Goal: Obtain resource: Obtain resource

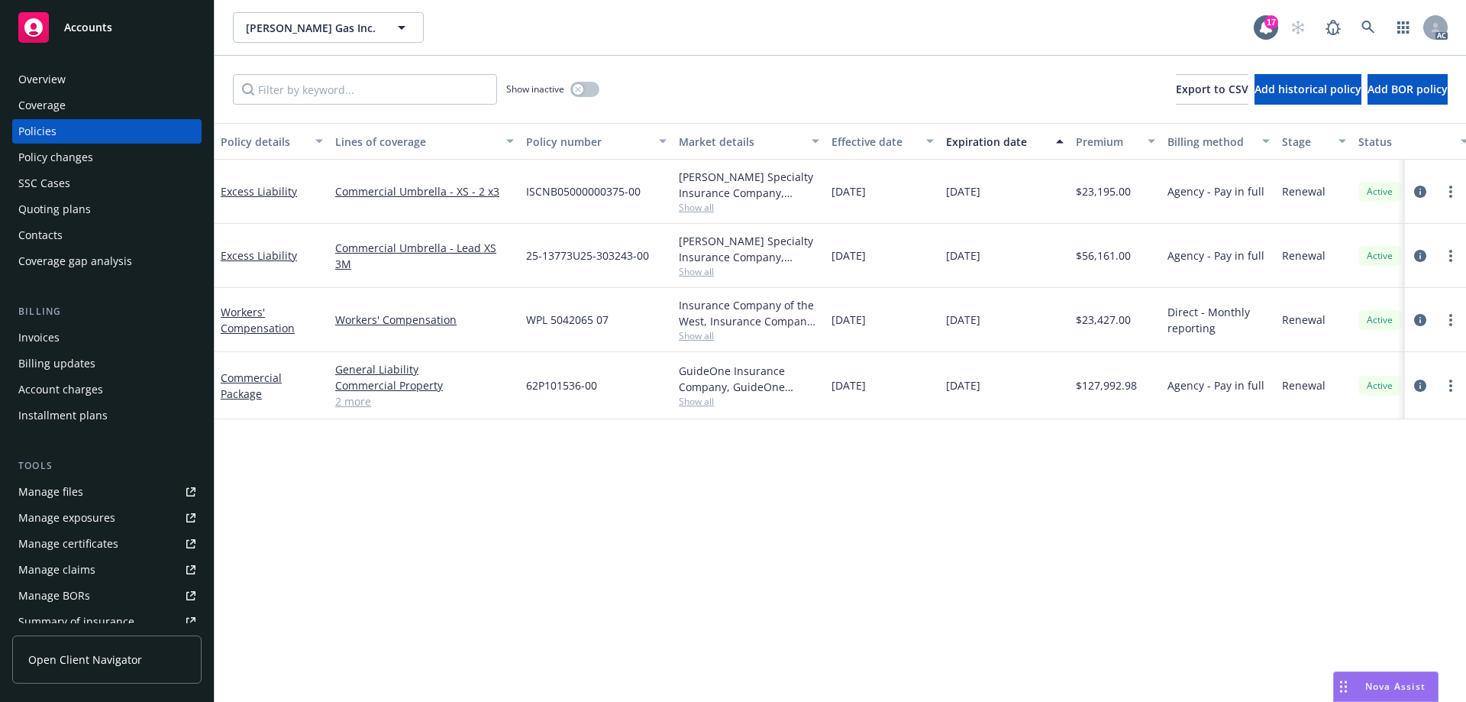
click at [79, 494] on div "Manage files" at bounding box center [50, 492] width 65 height 24
click at [55, 515] on div "Manage exposures" at bounding box center [66, 518] width 97 height 24
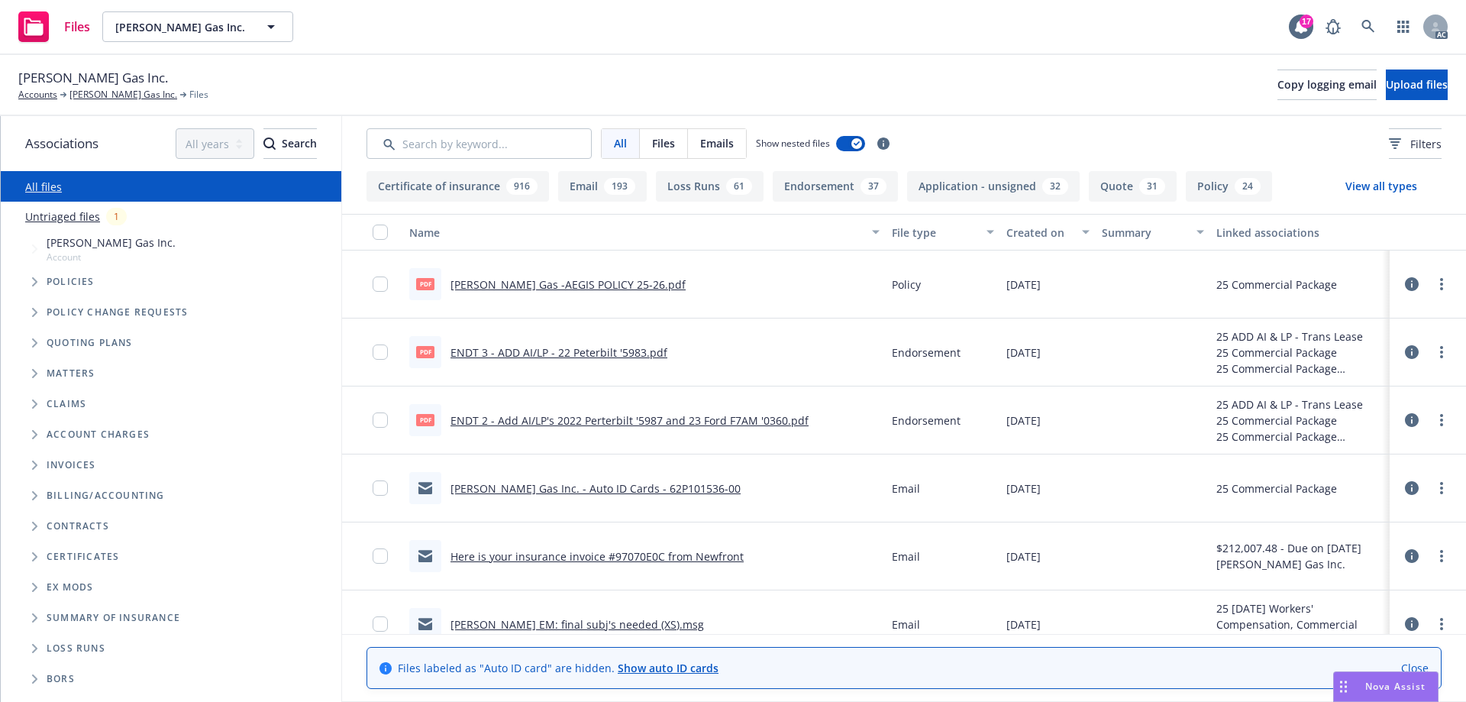
click at [34, 338] on span "Tree Example" at bounding box center [34, 343] width 24 height 24
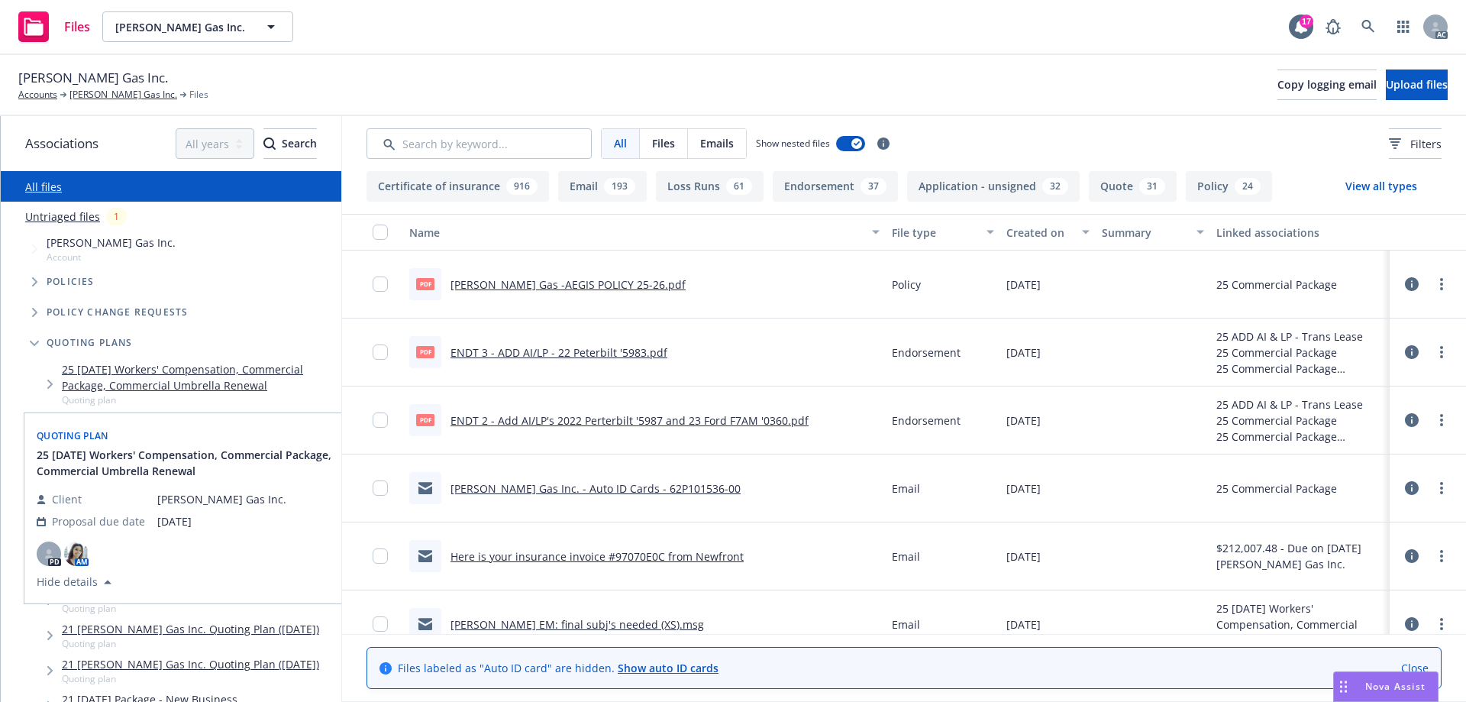
click at [191, 372] on link "25 [DATE] Workers' Compensation, Commercial Package, Commercial Umbrella Renewal" at bounding box center [198, 377] width 273 height 32
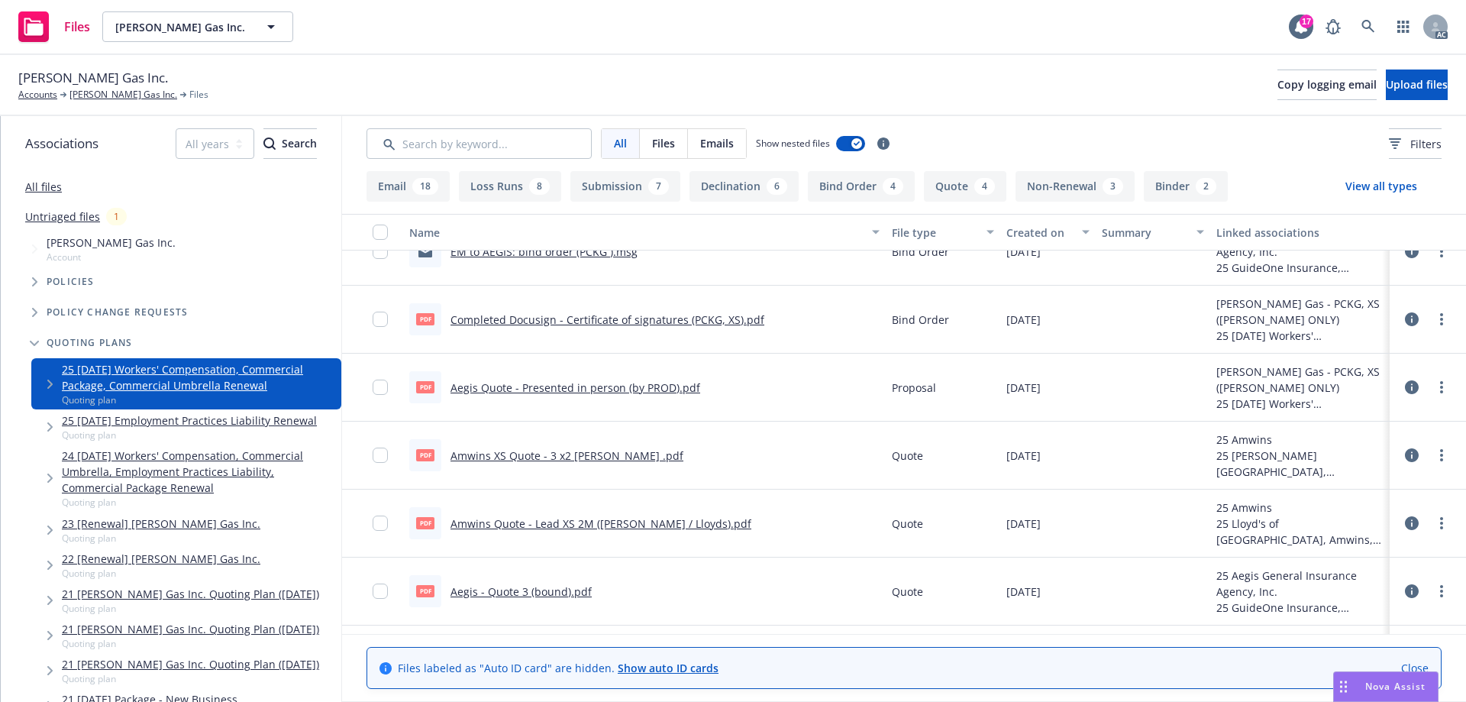
scroll to position [764, 0]
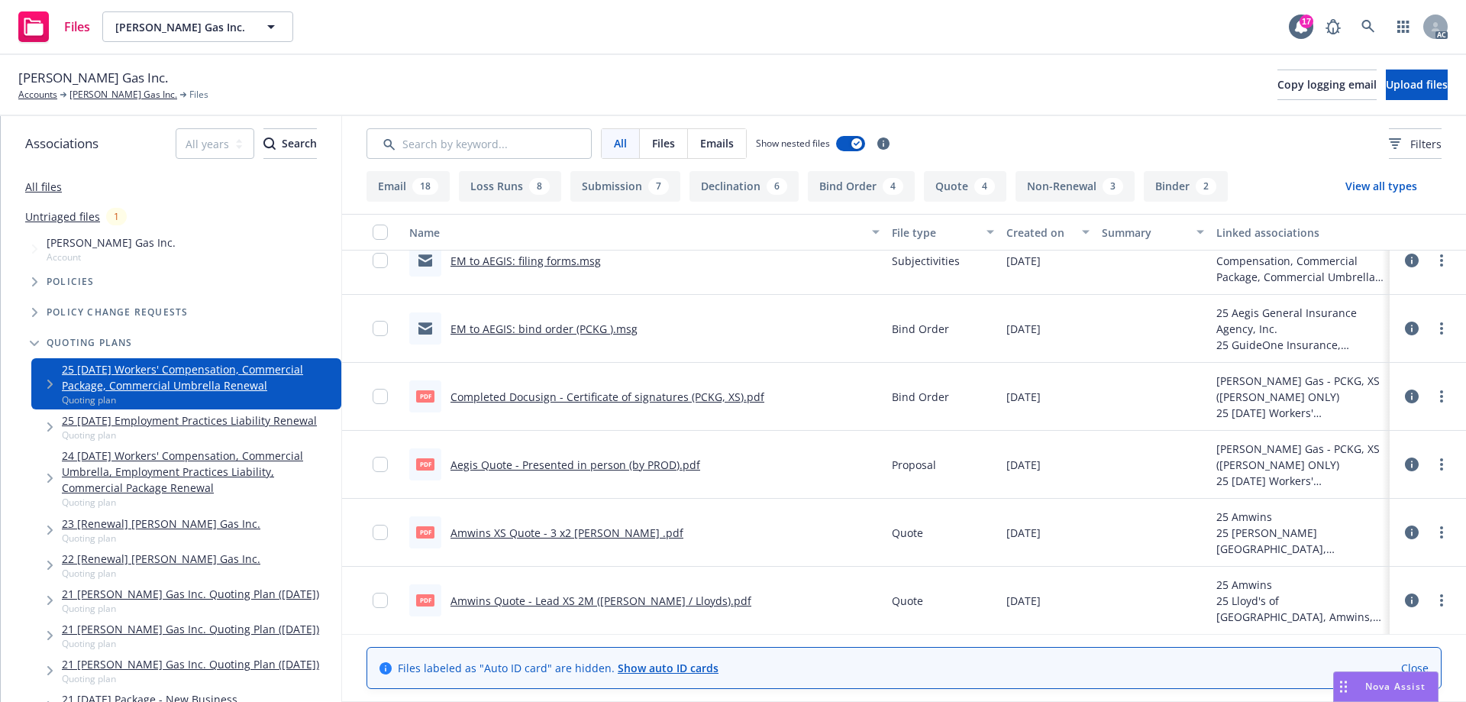
click at [530, 326] on link "EM to AEGIS: bind order (PCKG ).msg" at bounding box center [544, 329] width 187 height 15
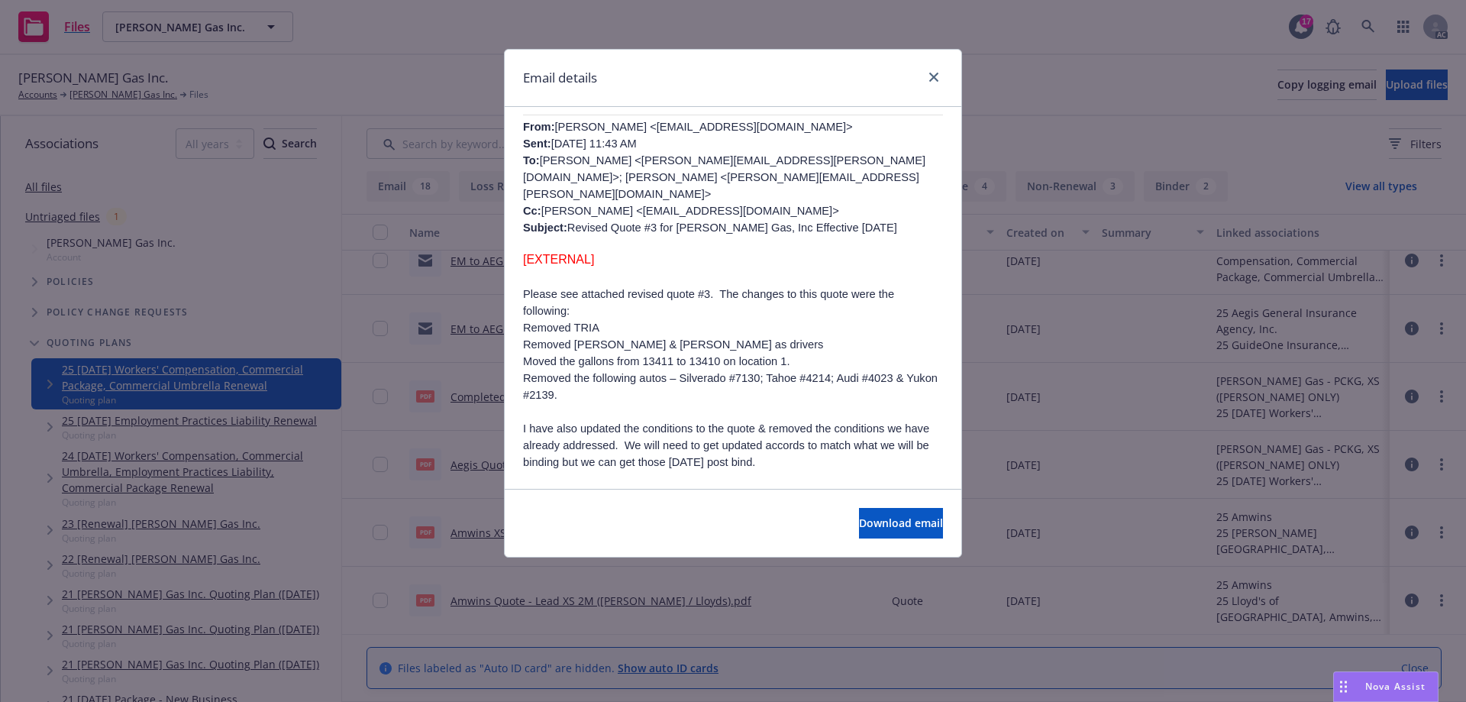
scroll to position [535, 0]
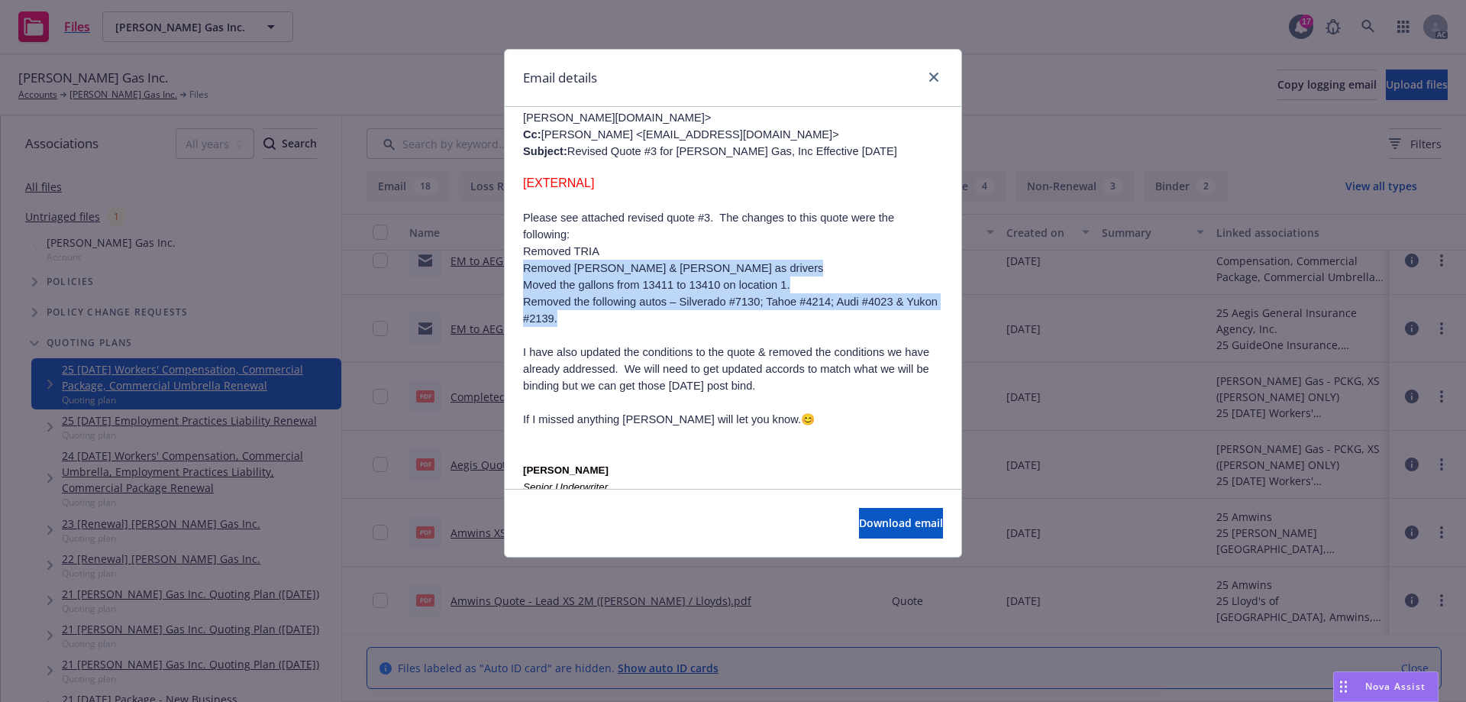
drag, startPoint x: 521, startPoint y: 218, endPoint x: 659, endPoint y: 262, distance: 144.9
copy ol "Removed [PERSON_NAME] & [PERSON_NAME] as drivers Moved the gallons from 13411 t…"
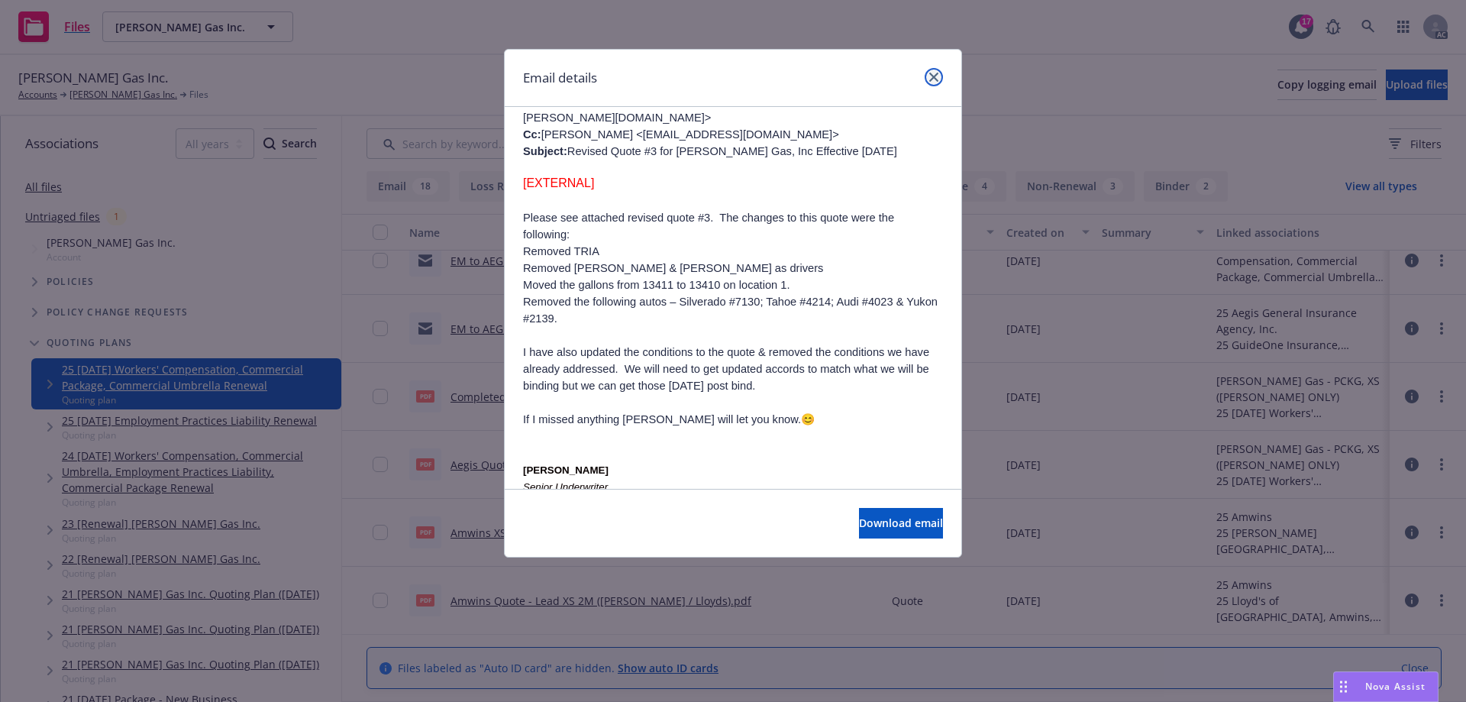
click at [929, 76] on link "close" at bounding box center [934, 77] width 18 height 18
